Goal: Book appointment/travel/reservation

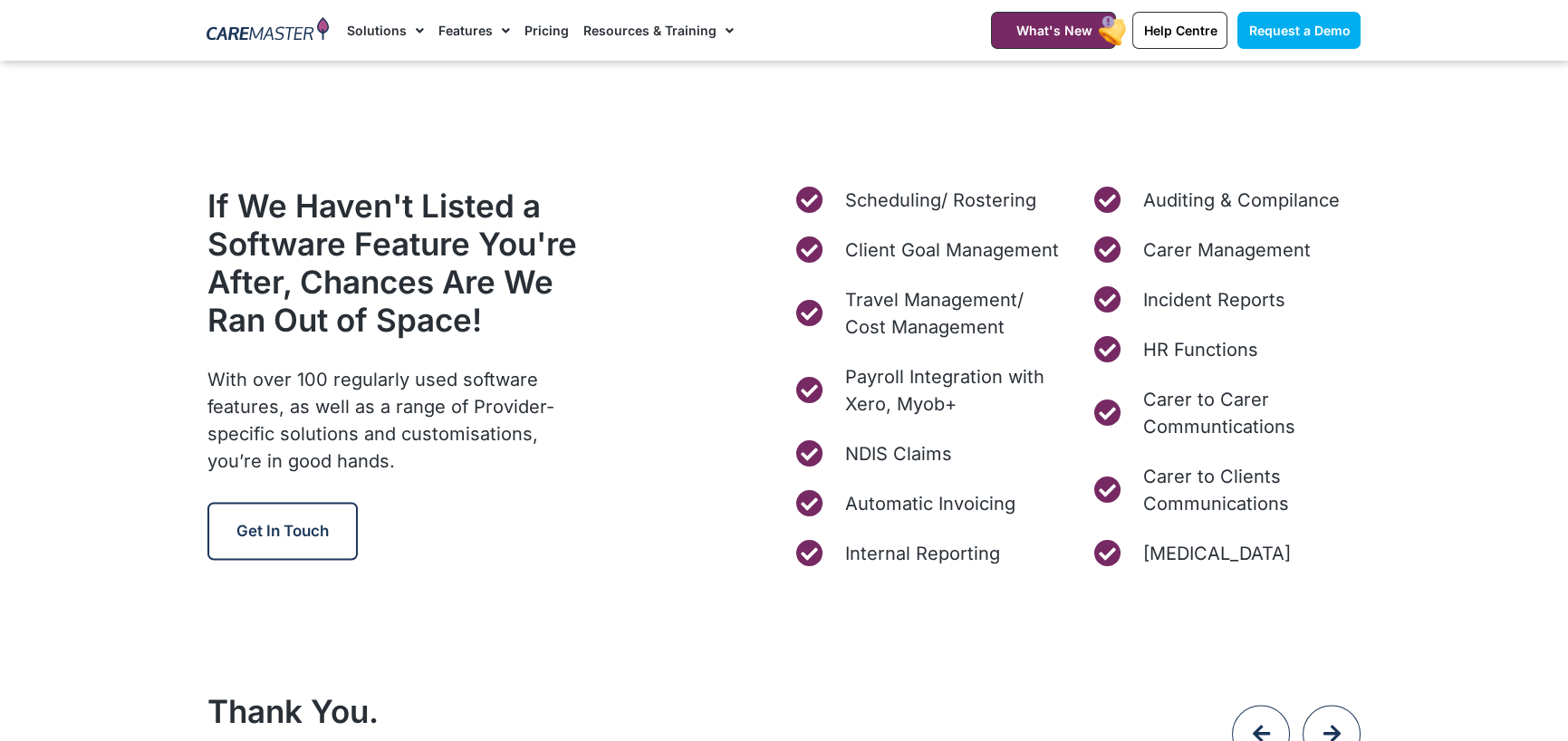
scroll to position [6975, 0]
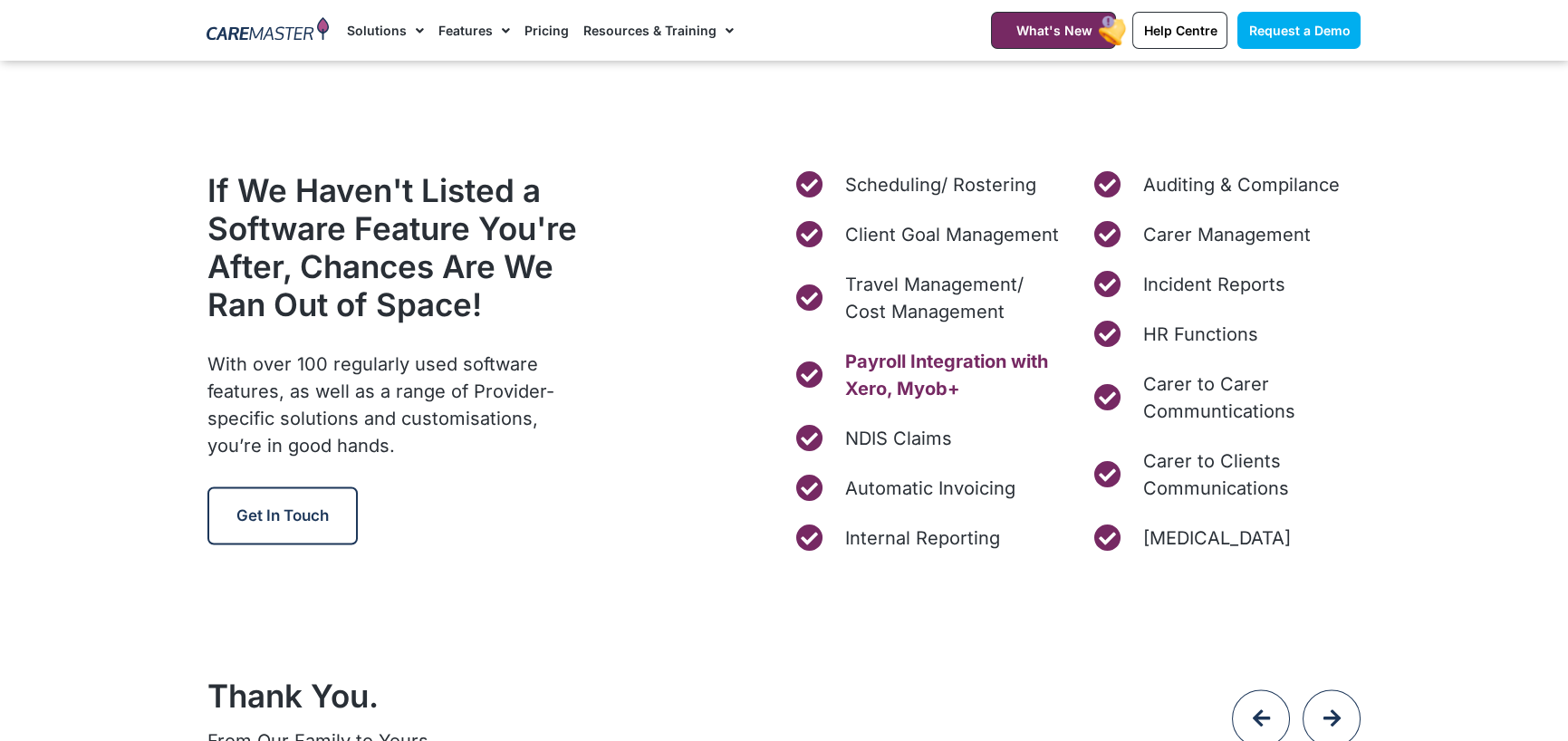
click at [917, 378] on span "Payroll Integration with Xero, Myob+" at bounding box center [952, 374] width 222 height 54
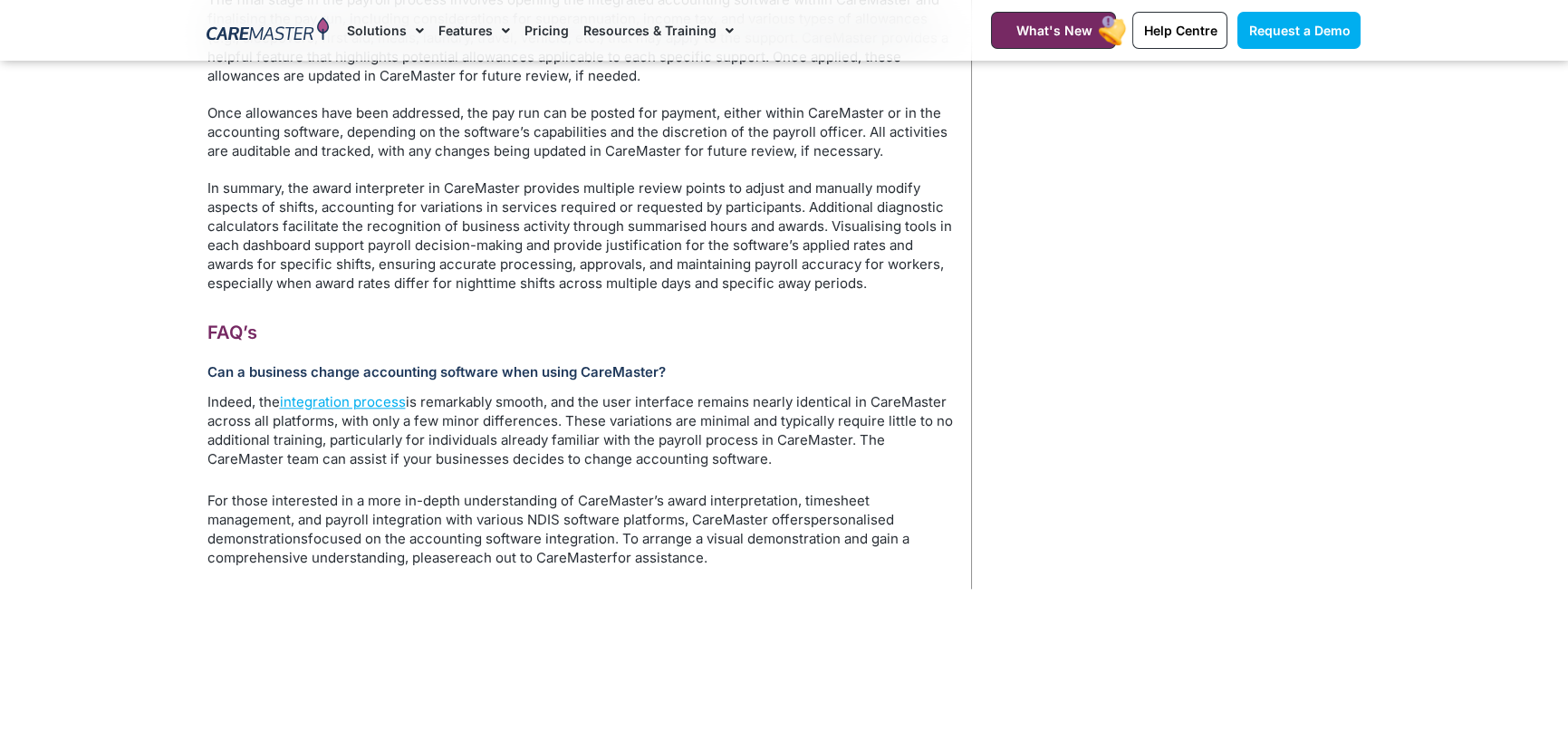
scroll to position [4982, 0]
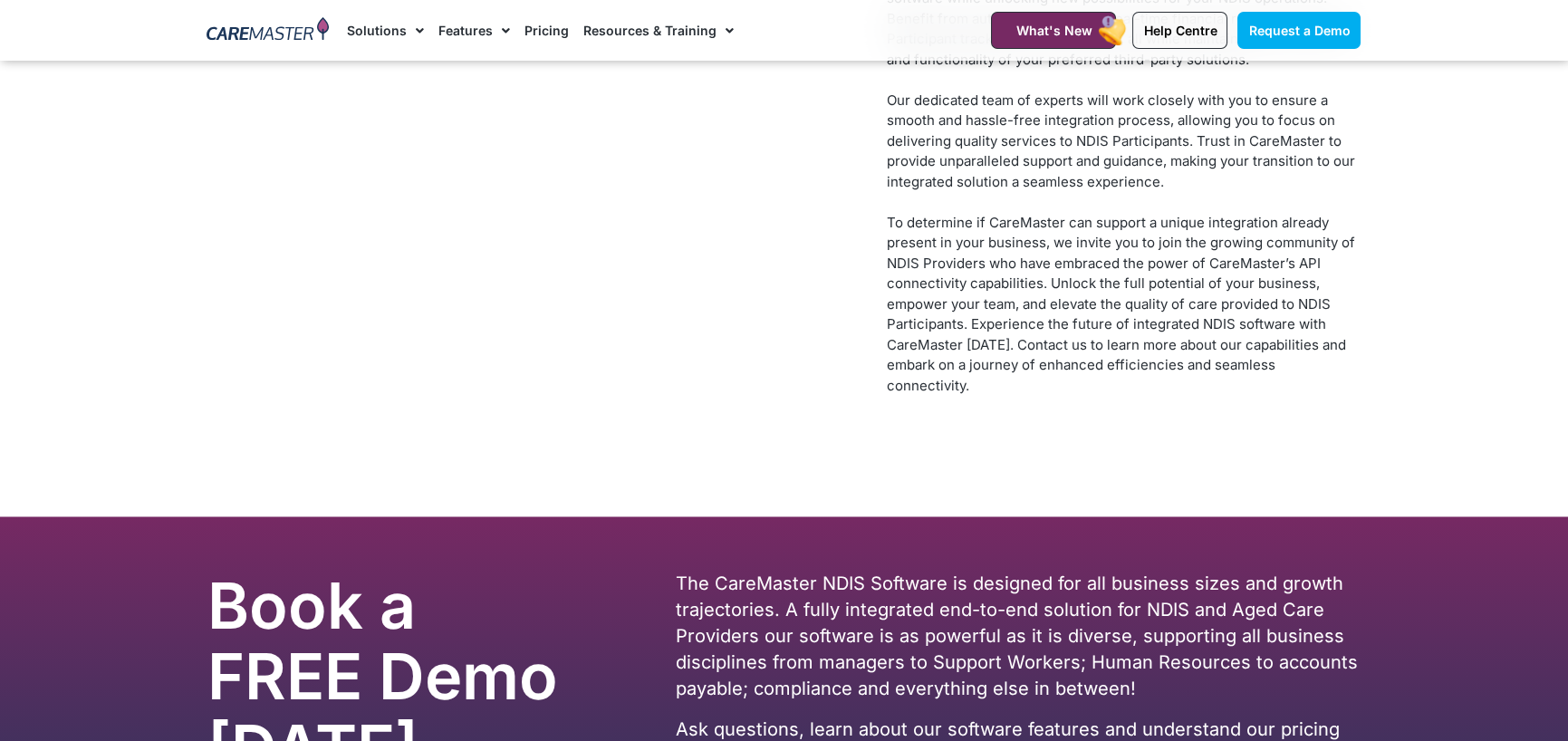
scroll to position [7600, 0]
